Goal: Task Accomplishment & Management: Use online tool/utility

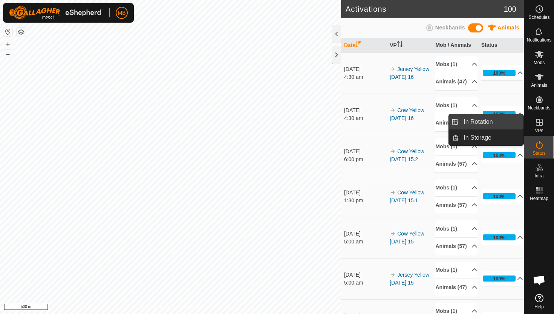
click at [499, 121] on link "In Rotation" at bounding box center [491, 121] width 64 height 15
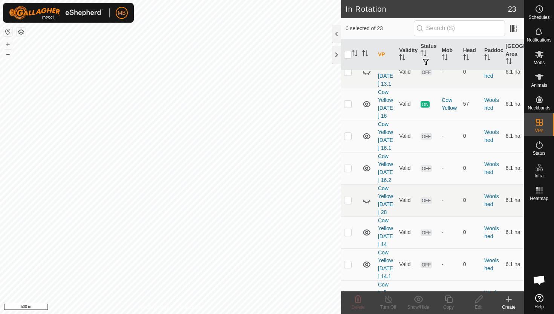
scroll to position [522, 0]
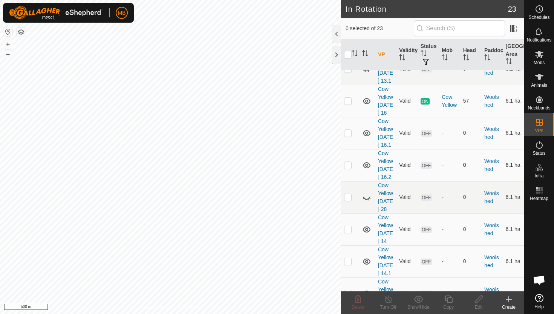
click at [348, 168] on p-checkbox at bounding box center [348, 165] width 8 height 6
checkbox input "true"
click at [450, 298] on icon at bounding box center [448, 298] width 9 height 9
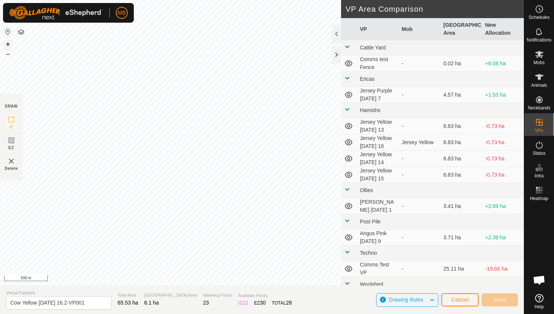
click at [9, 42] on button "+" at bounding box center [7, 44] width 9 height 9
click at [73, 7] on div "MB Schedules Notifications Mobs Animals Neckbands VPs Status Infra Heatmap Help…" at bounding box center [277, 157] width 554 height 314
click at [96, 11] on div "MB Schedules Notifications Mobs Animals Neckbands VPs Status Infra Heatmap Help…" at bounding box center [277, 157] width 554 height 314
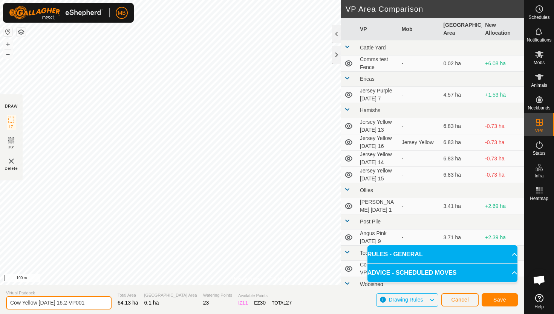
click at [92, 303] on input "Cow Yellow [DATE] 16.2-VP001" at bounding box center [59, 302] width 106 height 13
type input "Cow Yellow [DATE] 17"
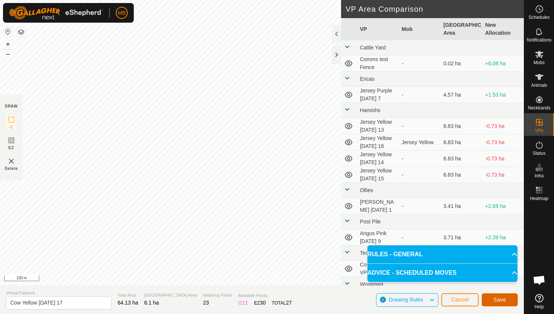
click at [499, 299] on span "Save" at bounding box center [499, 299] width 13 height 6
